Goal: Navigation & Orientation: Find specific page/section

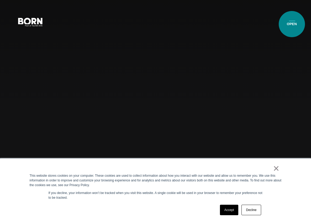
click at [292, 24] on button "Primary Menu" at bounding box center [291, 21] width 13 height 11
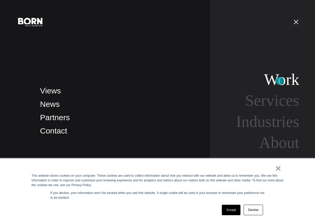
click at [279, 81] on link "Work" at bounding box center [281, 80] width 35 height 18
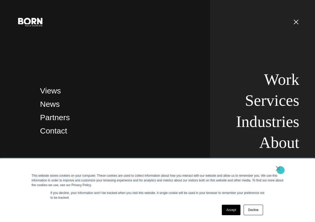
click at [280, 170] on link "×" at bounding box center [278, 168] width 6 height 5
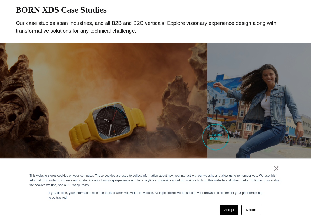
scroll to position [355, 0]
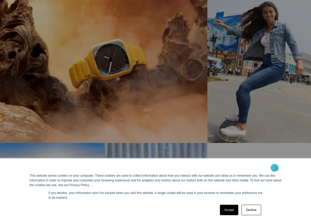
click at [274, 168] on link "×" at bounding box center [276, 168] width 6 height 5
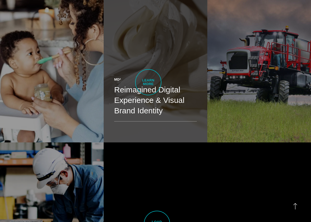
scroll to position [976, 0]
